Goal: Navigation & Orientation: Find specific page/section

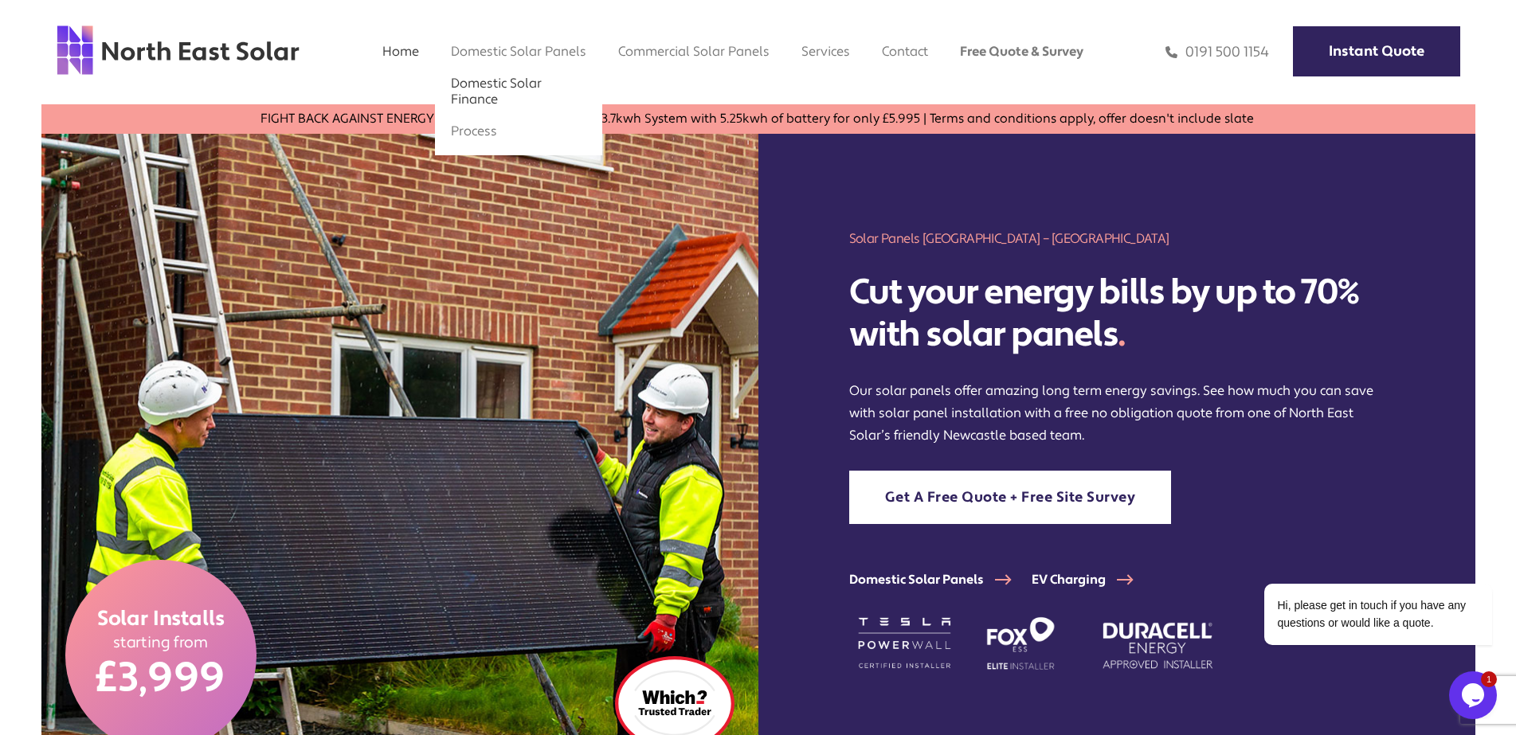
click at [515, 84] on link "Domestic Solar Finance" at bounding box center [496, 91] width 91 height 33
